Goal: Information Seeking & Learning: Check status

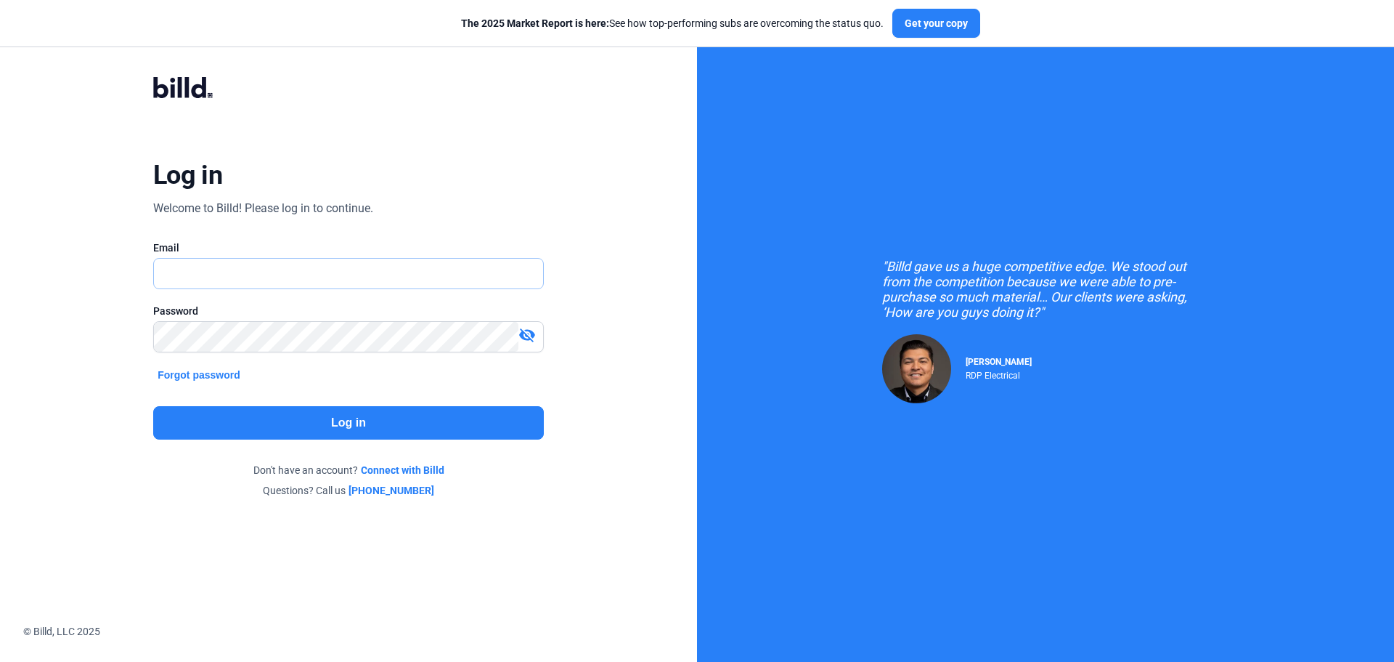
type input "[PERSON_NAME][EMAIL_ADDRESS][DOMAIN_NAME]"
click at [440, 408] on button "Log in" at bounding box center [348, 422] width 391 height 33
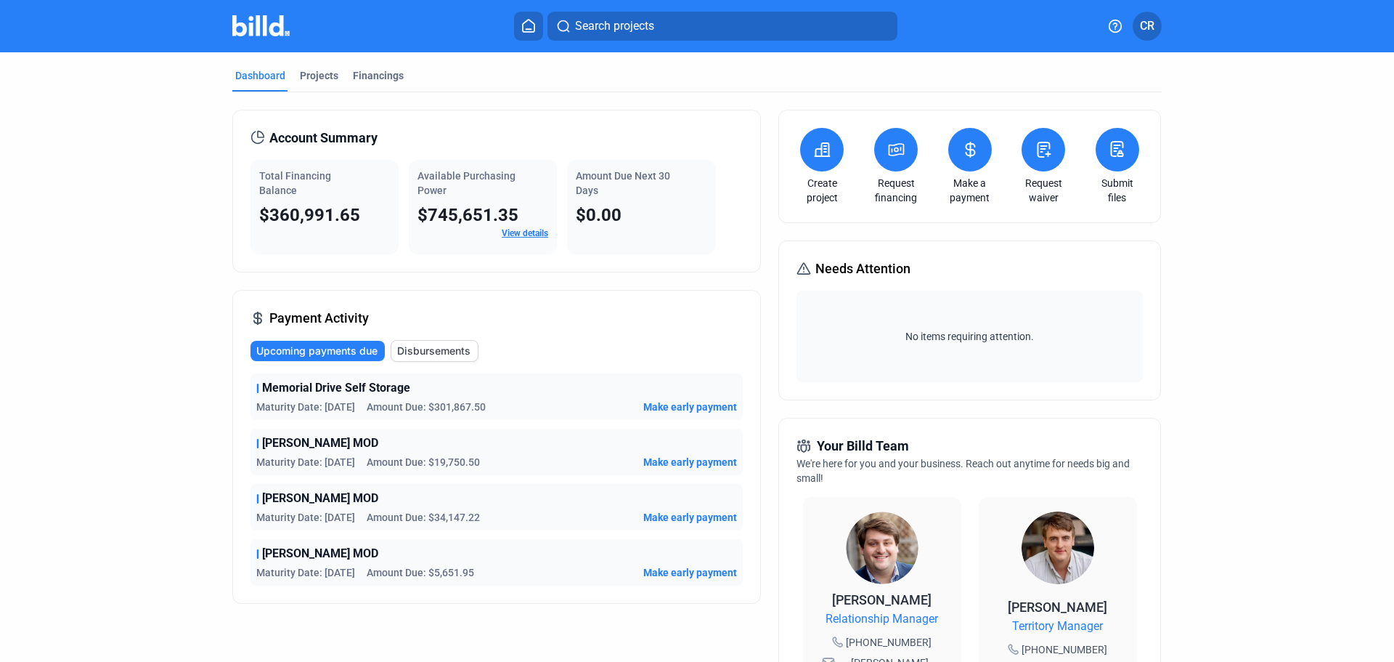
click at [522, 238] on span "View details" at bounding box center [525, 233] width 46 height 13
click at [531, 232] on link "View details" at bounding box center [525, 233] width 46 height 10
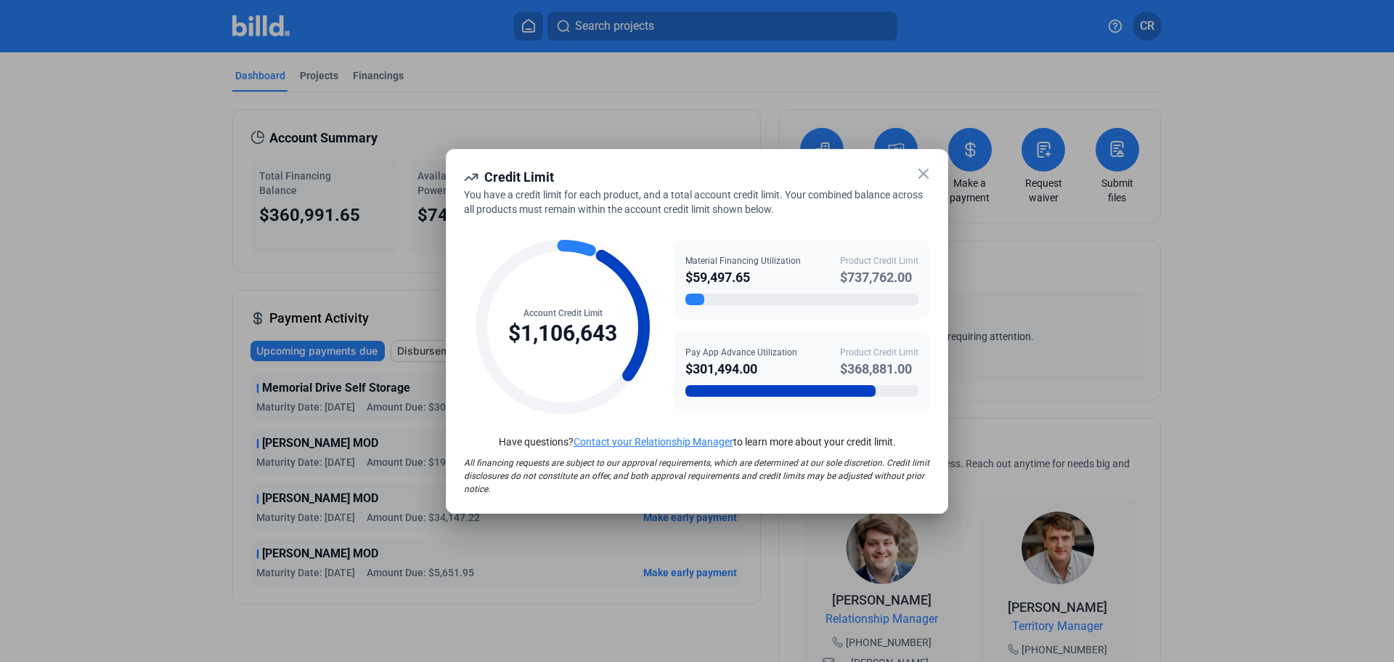
click at [929, 176] on icon at bounding box center [923, 173] width 17 height 17
